Goal: Task Accomplishment & Management: Use online tool/utility

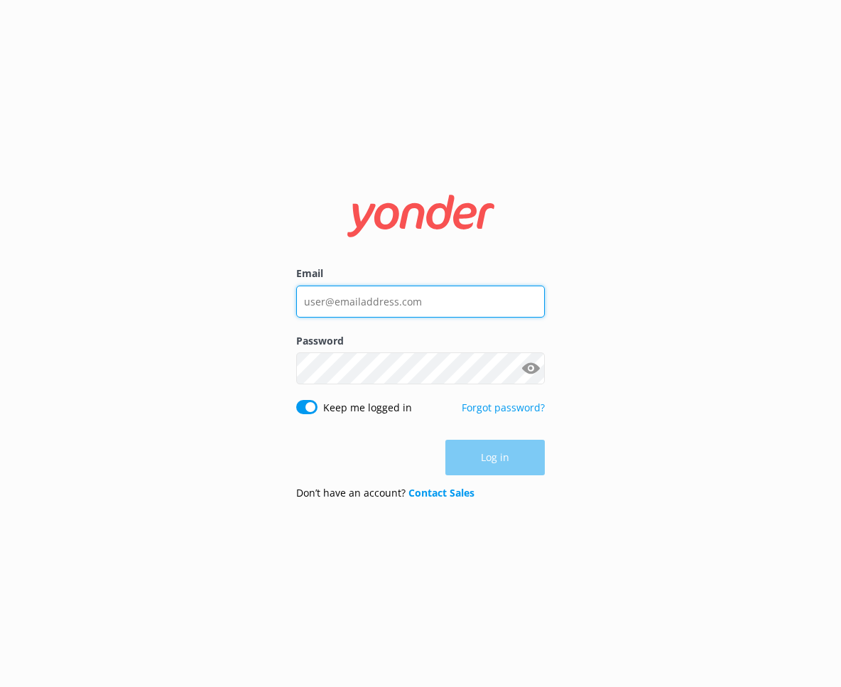
type input "[PERSON_NAME][EMAIL_ADDRESS][DOMAIN_NAME]"
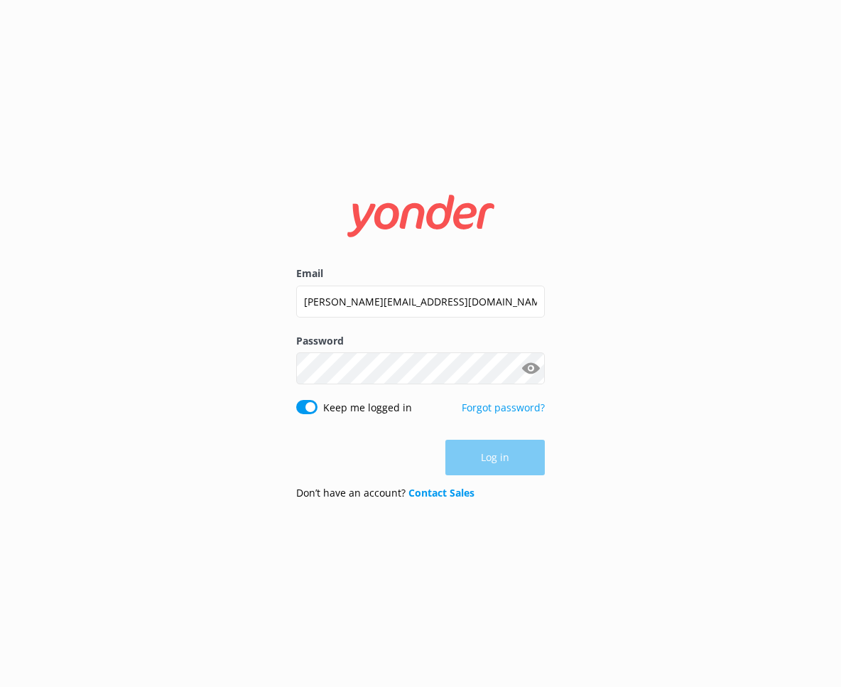
click at [512, 466] on div "Log in" at bounding box center [420, 458] width 249 height 36
click at [493, 464] on button "Log in" at bounding box center [495, 459] width 99 height 36
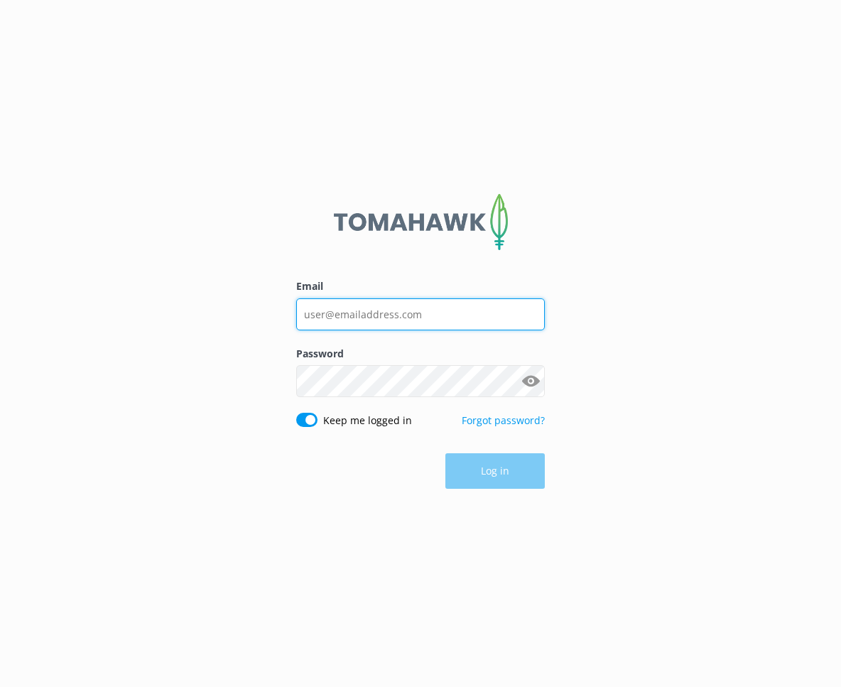
click at [481, 311] on input "Email" at bounding box center [420, 314] width 249 height 32
type input "[PERSON_NAME][EMAIL_ADDRESS][DOMAIN_NAME]"
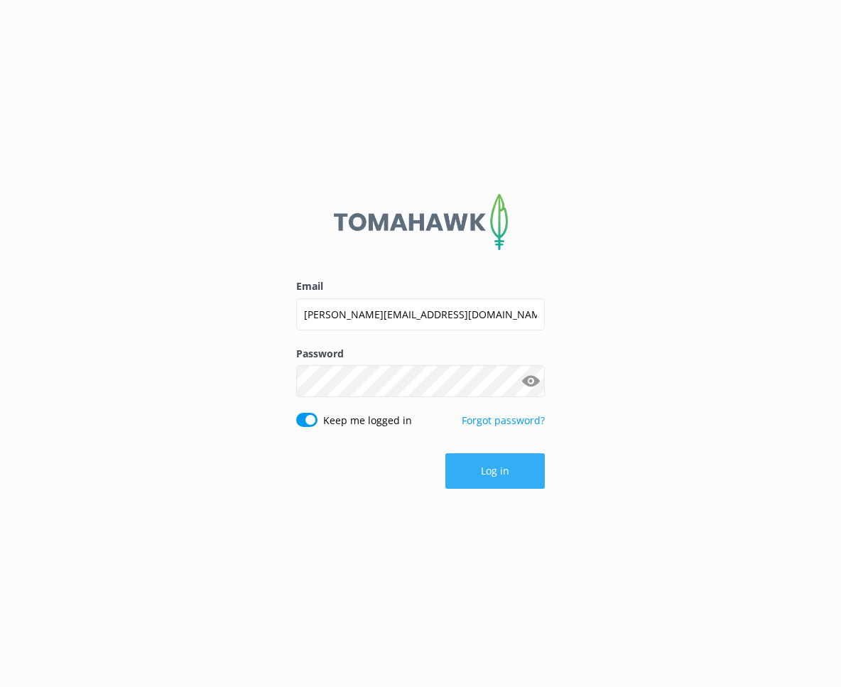
click at [480, 463] on button "Log in" at bounding box center [495, 471] width 99 height 36
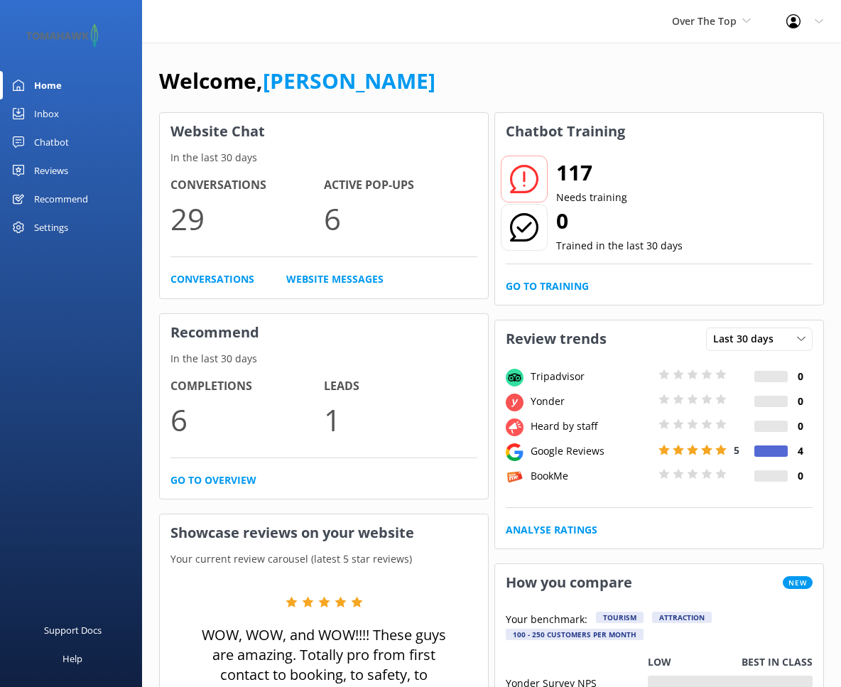
click at [55, 142] on div "Chatbot" at bounding box center [51, 142] width 35 height 28
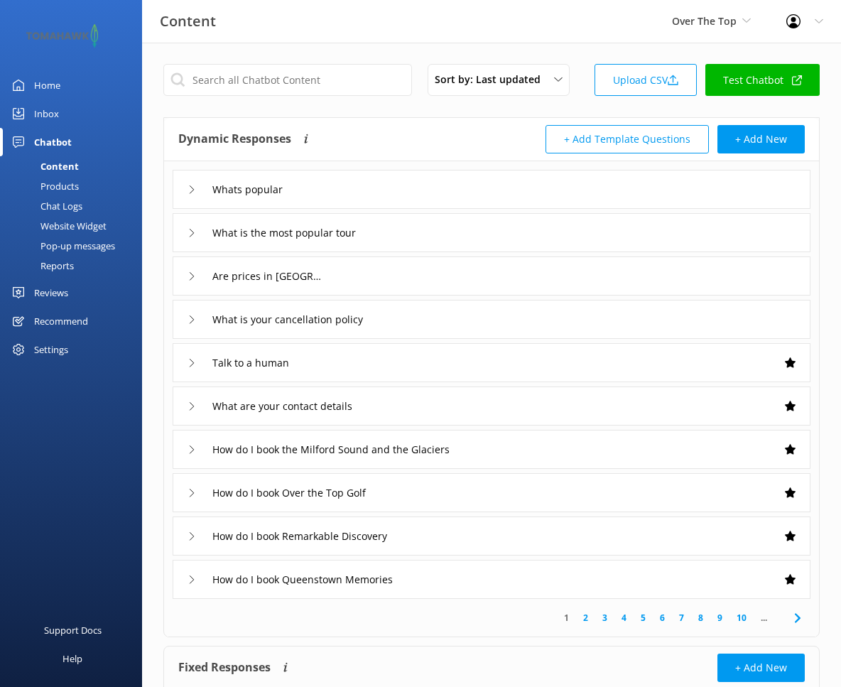
click at [65, 269] on div "Reports" at bounding box center [41, 266] width 65 height 20
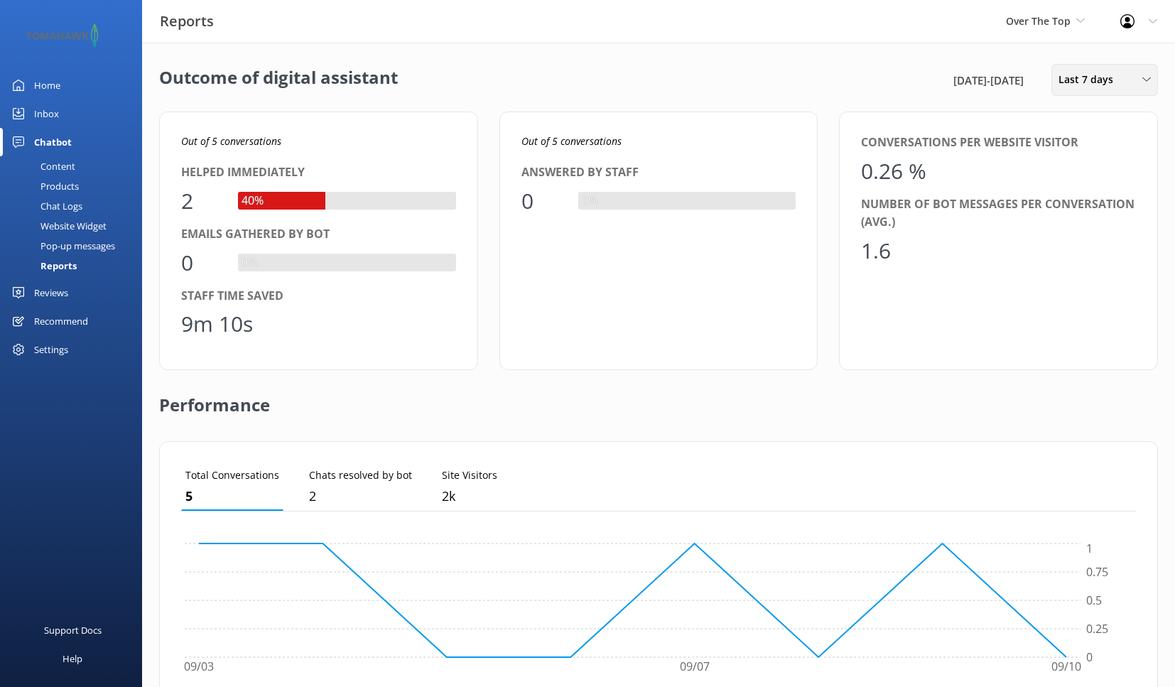
click at [841, 73] on span "Last 7 days" at bounding box center [1090, 80] width 63 height 16
click at [841, 150] on link "Last 30 days" at bounding box center [1115, 142] width 126 height 28
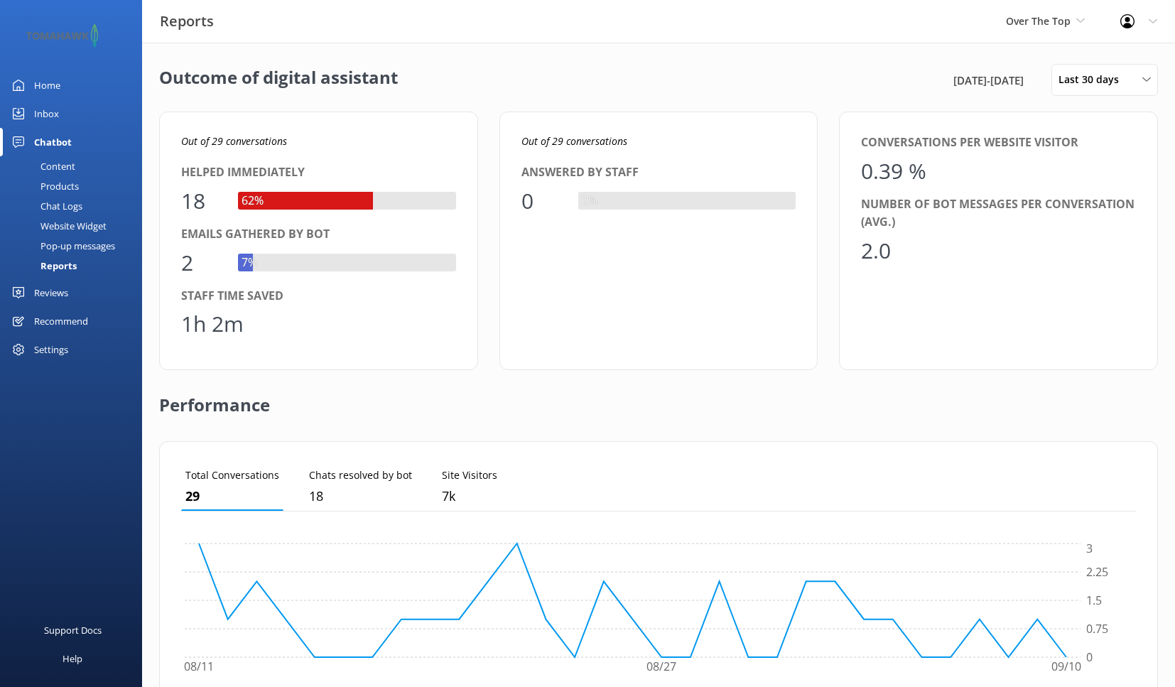
scroll to position [303, 0]
